Goal: Obtain resource: Download file/media

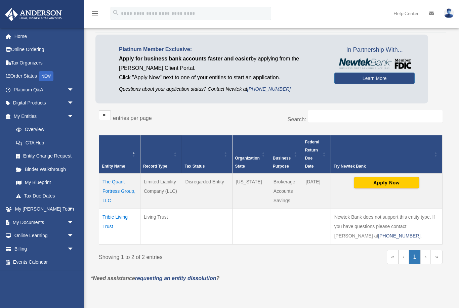
scroll to position [144, 0]
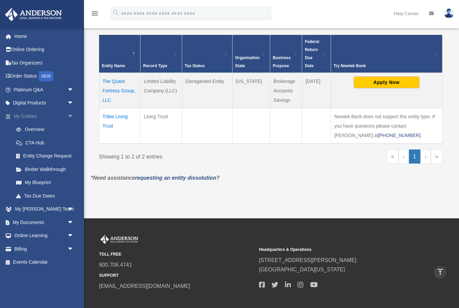
click at [38, 115] on link "My Entities arrow_drop_down" at bounding box center [44, 116] width 79 height 13
click at [112, 73] on td "The Quant Fortress Group, LLC" at bounding box center [119, 91] width 41 height 36
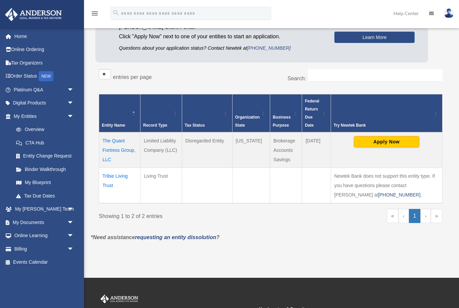
scroll to position [85, 0]
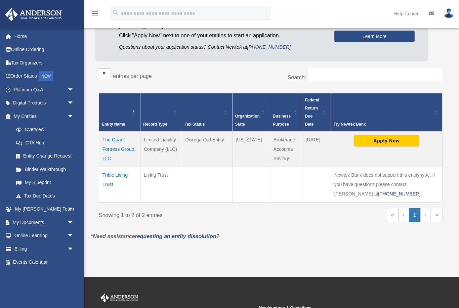
click at [112, 150] on td "The Quant Fortress Group, LLC" at bounding box center [119, 149] width 41 height 36
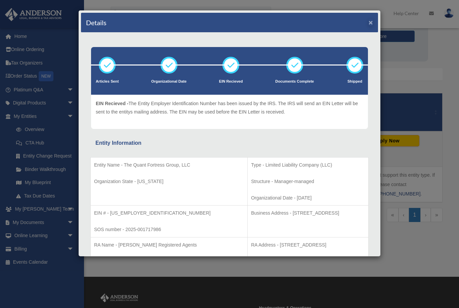
click at [372, 22] on button "×" at bounding box center [371, 22] width 4 height 7
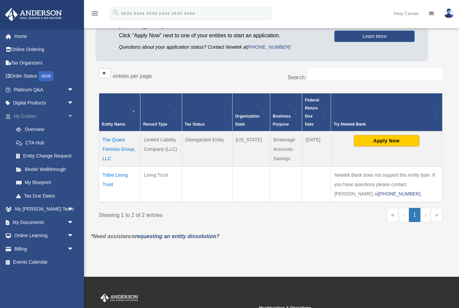
click at [33, 117] on link "My Entities arrow_drop_down" at bounding box center [44, 116] width 79 height 13
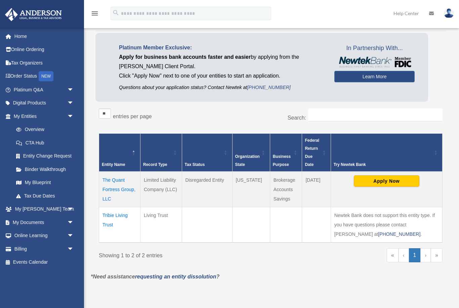
scroll to position [57, 0]
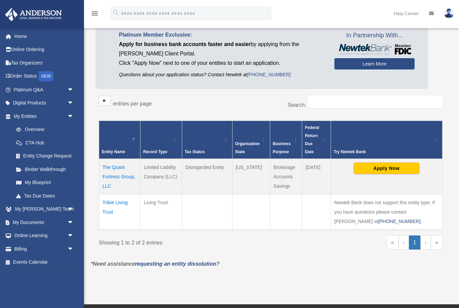
click at [120, 177] on td "The Quant Fortress Group, LLC" at bounding box center [119, 177] width 41 height 36
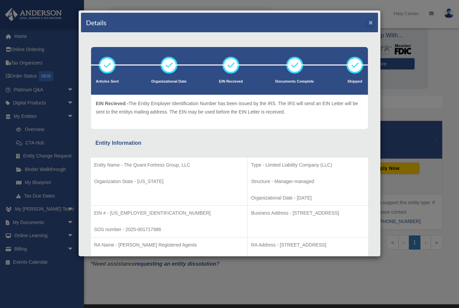
click at [370, 25] on button "×" at bounding box center [371, 22] width 4 height 7
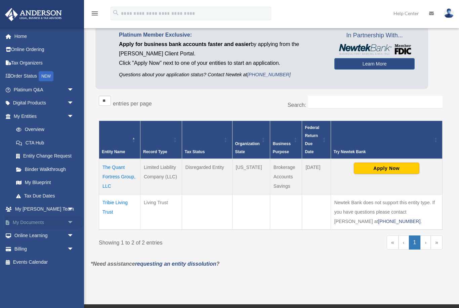
click at [25, 220] on link "My Documents arrow_drop_down" at bounding box center [44, 222] width 79 height 13
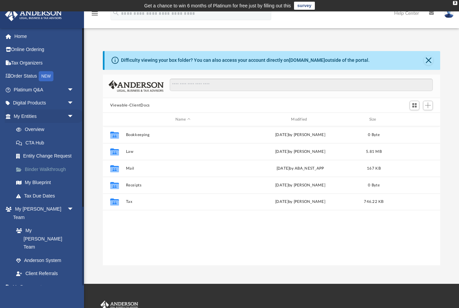
scroll to position [153, 338]
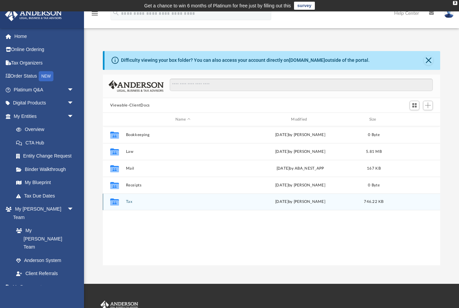
click at [118, 203] on icon "grid" at bounding box center [114, 202] width 9 height 5
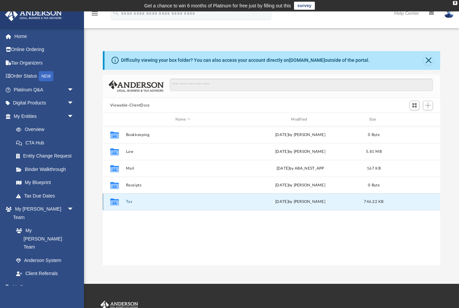
click at [115, 203] on icon "grid" at bounding box center [114, 202] width 9 height 7
click at [126, 201] on button "Tax" at bounding box center [183, 202] width 114 height 4
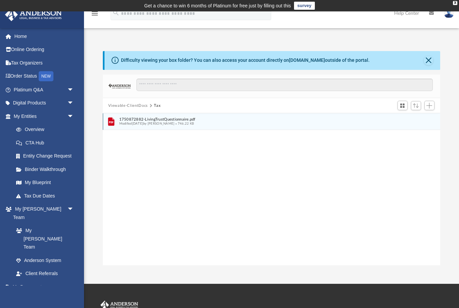
scroll to position [0, 0]
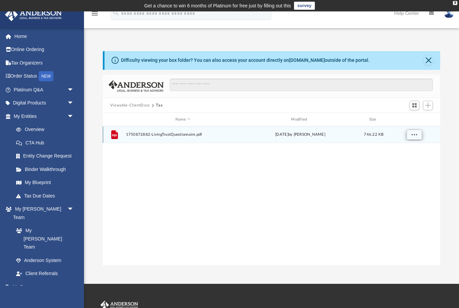
click at [412, 135] on span "More options" at bounding box center [414, 135] width 5 height 4
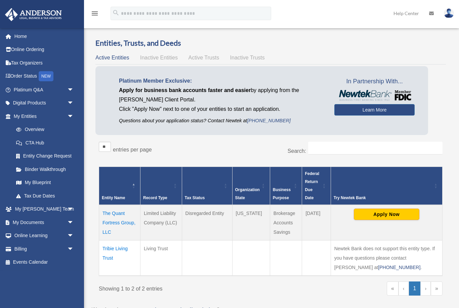
scroll to position [79, 0]
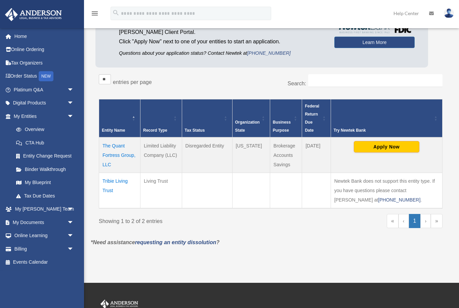
click at [113, 144] on td "The Quant Fortress Group, LLC" at bounding box center [119, 156] width 41 height 36
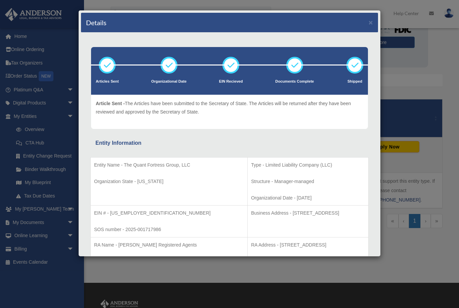
scroll to position [0, 0]
click at [371, 25] on button "×" at bounding box center [371, 22] width 4 height 7
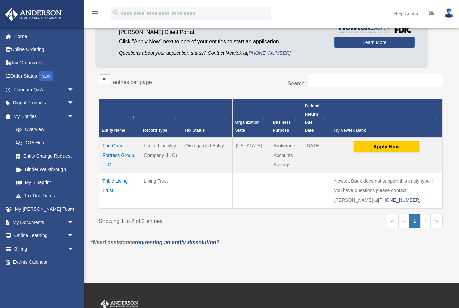
click at [115, 157] on td "The Quant Fortress Group, LLC" at bounding box center [119, 156] width 41 height 36
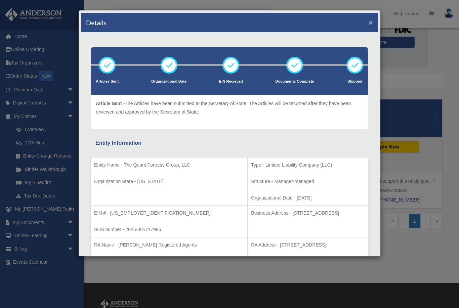
click at [373, 22] on button "×" at bounding box center [371, 22] width 4 height 7
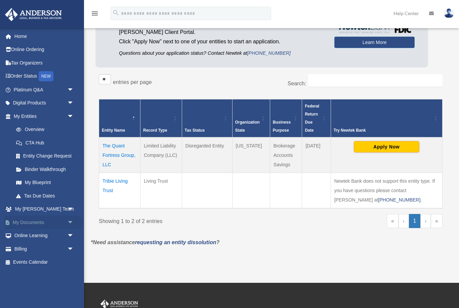
click at [34, 221] on link "My Documents arrow_drop_down" at bounding box center [44, 222] width 79 height 13
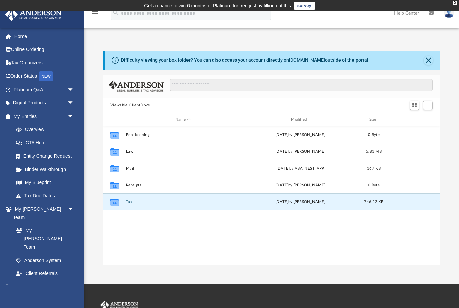
scroll to position [153, 338]
click at [115, 204] on icon "grid" at bounding box center [114, 202] width 9 height 7
click at [115, 200] on icon "grid" at bounding box center [114, 202] width 9 height 5
click at [117, 204] on icon "grid" at bounding box center [114, 202] width 9 height 5
click at [130, 202] on button "Tax" at bounding box center [183, 202] width 114 height 4
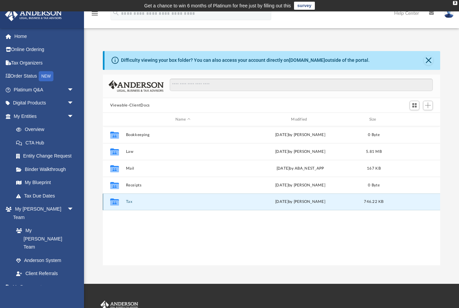
click at [130, 202] on button "Tax" at bounding box center [183, 202] width 114 height 4
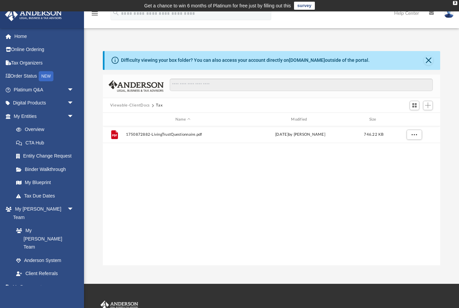
click at [114, 203] on div "File 1750872882-LivingTrustQuestionnaire.pdf [DATE] by [PERSON_NAME] 746.22 KB" at bounding box center [272, 196] width 338 height 140
click at [20, 298] on span at bounding box center [22, 300] width 4 height 5
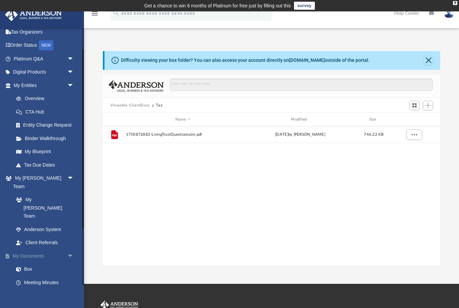
scroll to position [32, 0]
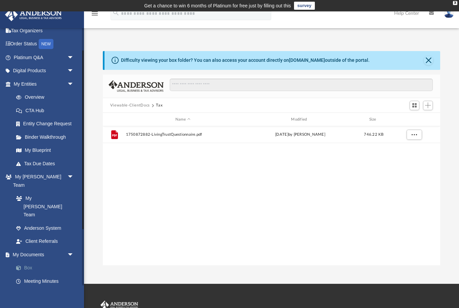
click at [30, 262] on link "Box" at bounding box center [46, 268] width 75 height 13
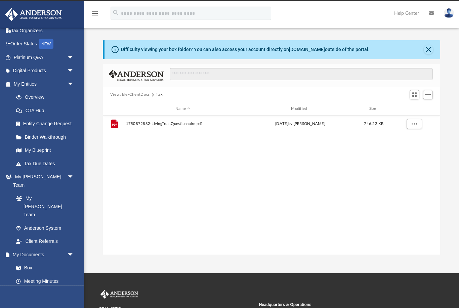
scroll to position [11, 0]
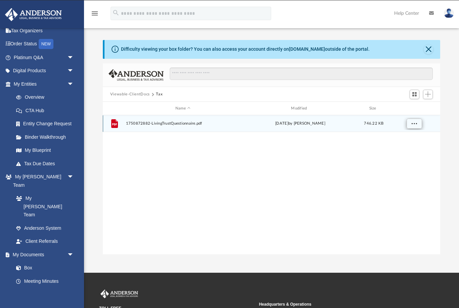
click at [415, 124] on span "More options" at bounding box center [414, 124] width 5 height 4
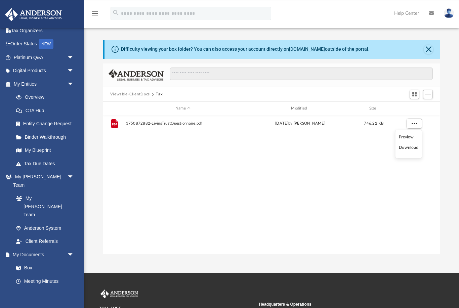
scroll to position [0, 0]
